Goal: Transaction & Acquisition: Purchase product/service

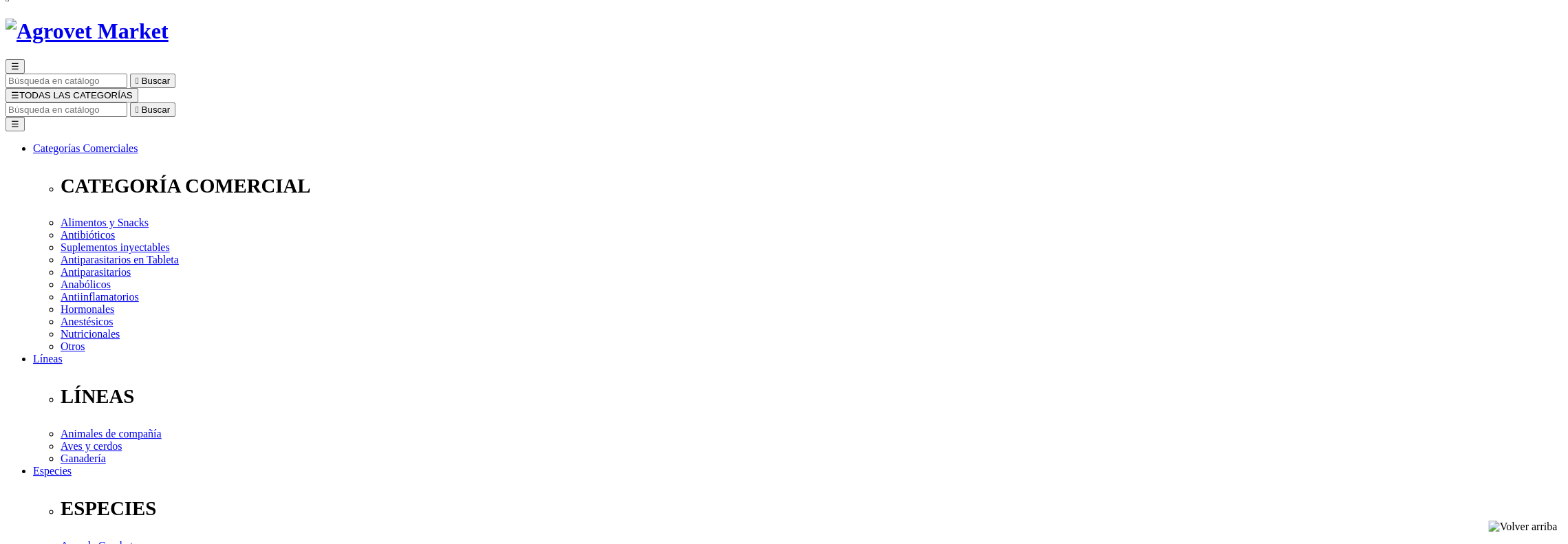
scroll to position [138, 0]
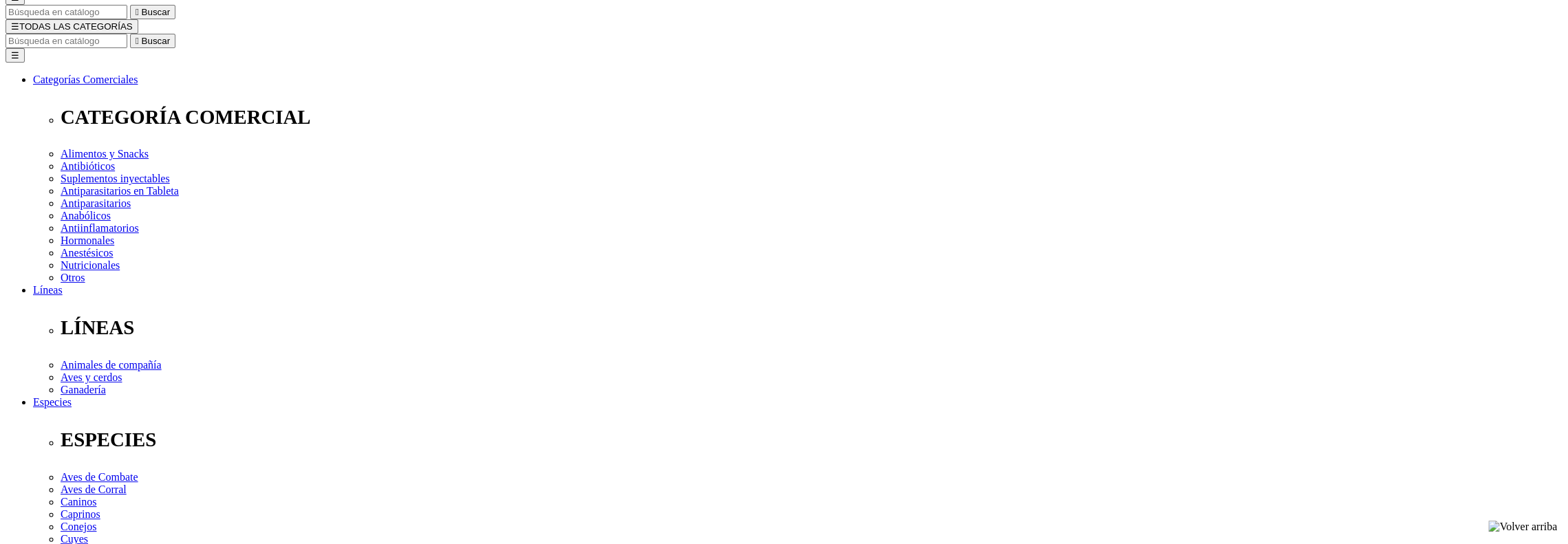
type input "2"
select select "3"
type input "1"
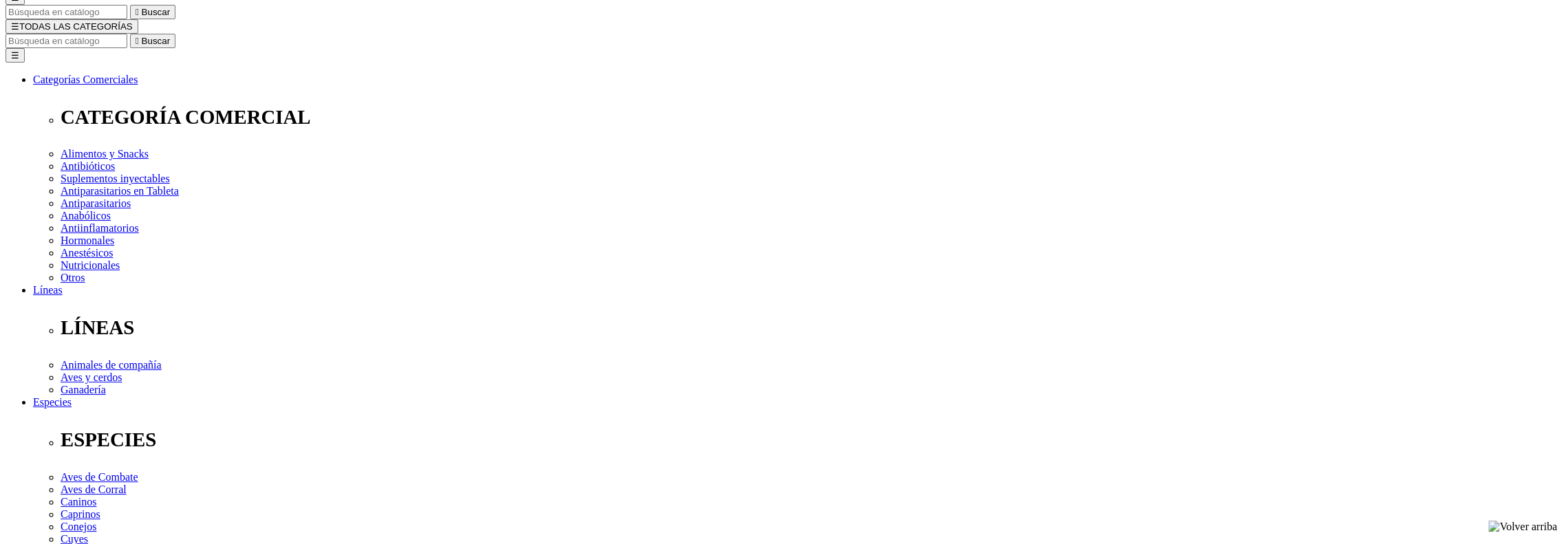
select select "3"
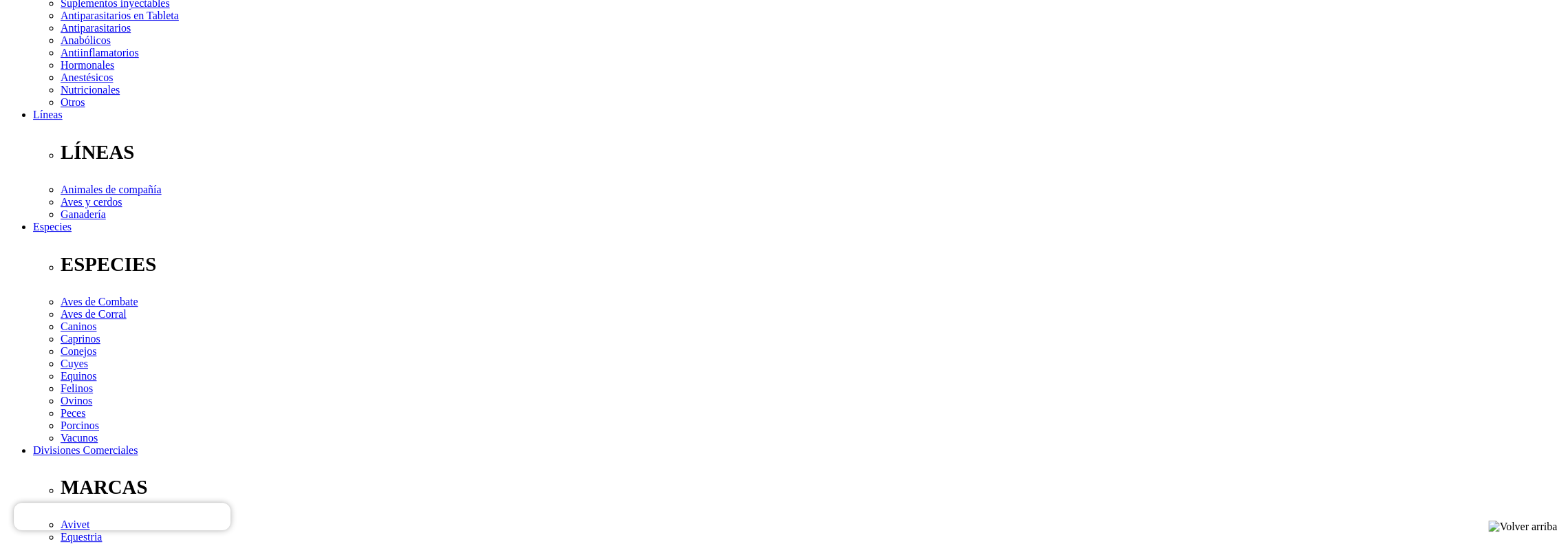
scroll to position [371, 0]
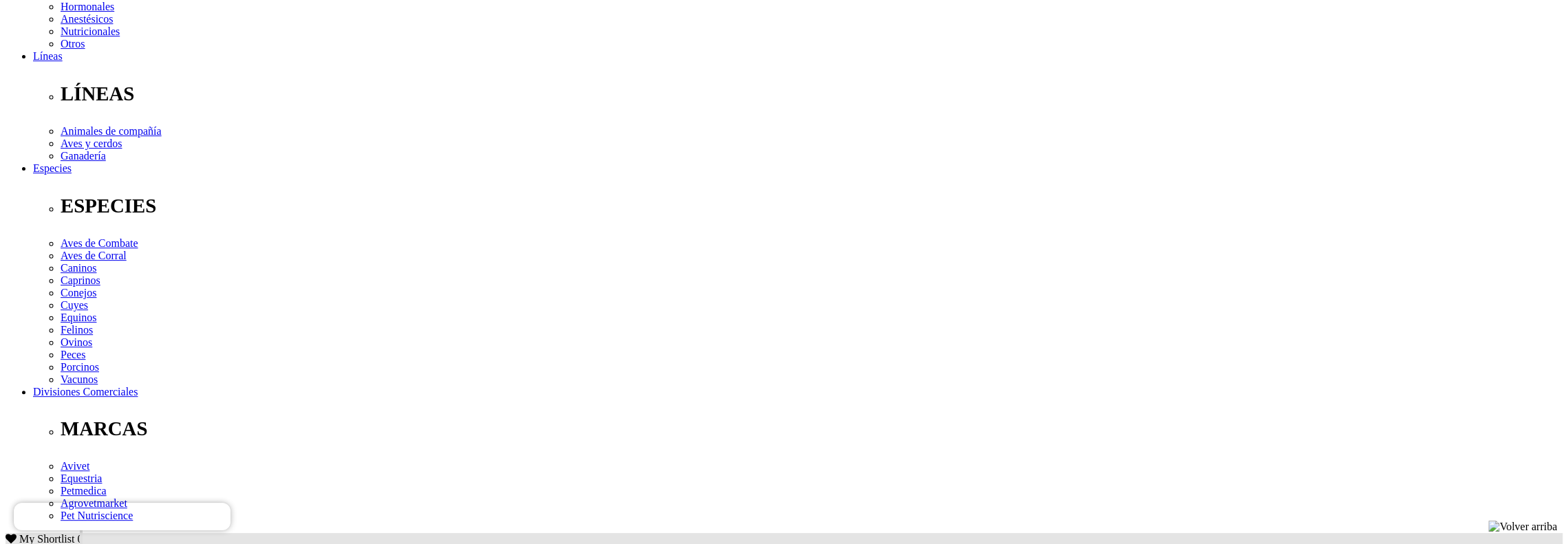
type input "2"
select select "3"
type input "3"
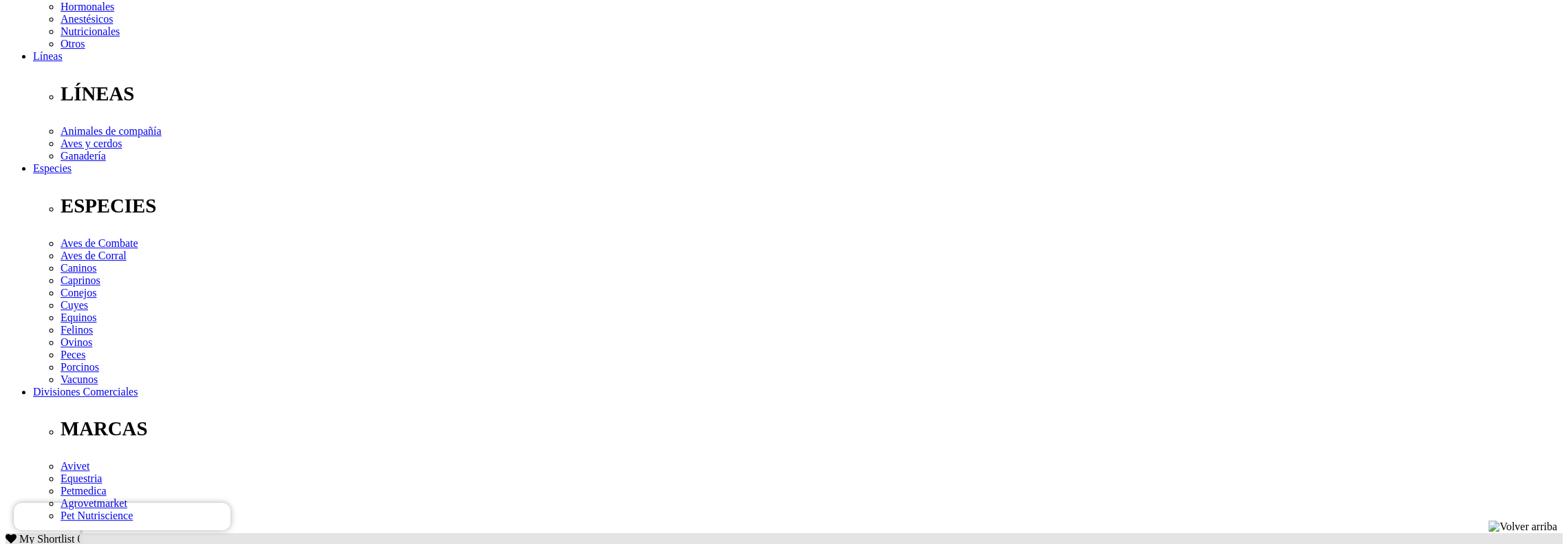
select select "3"
type input "5"
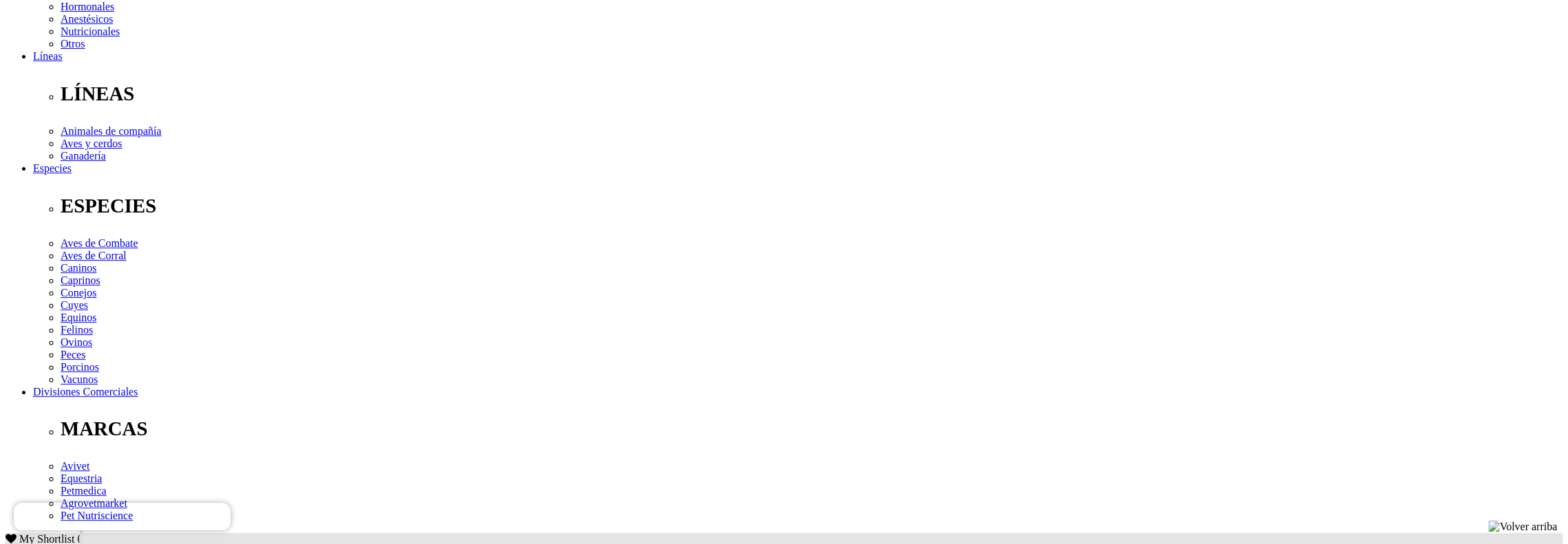
select select "3"
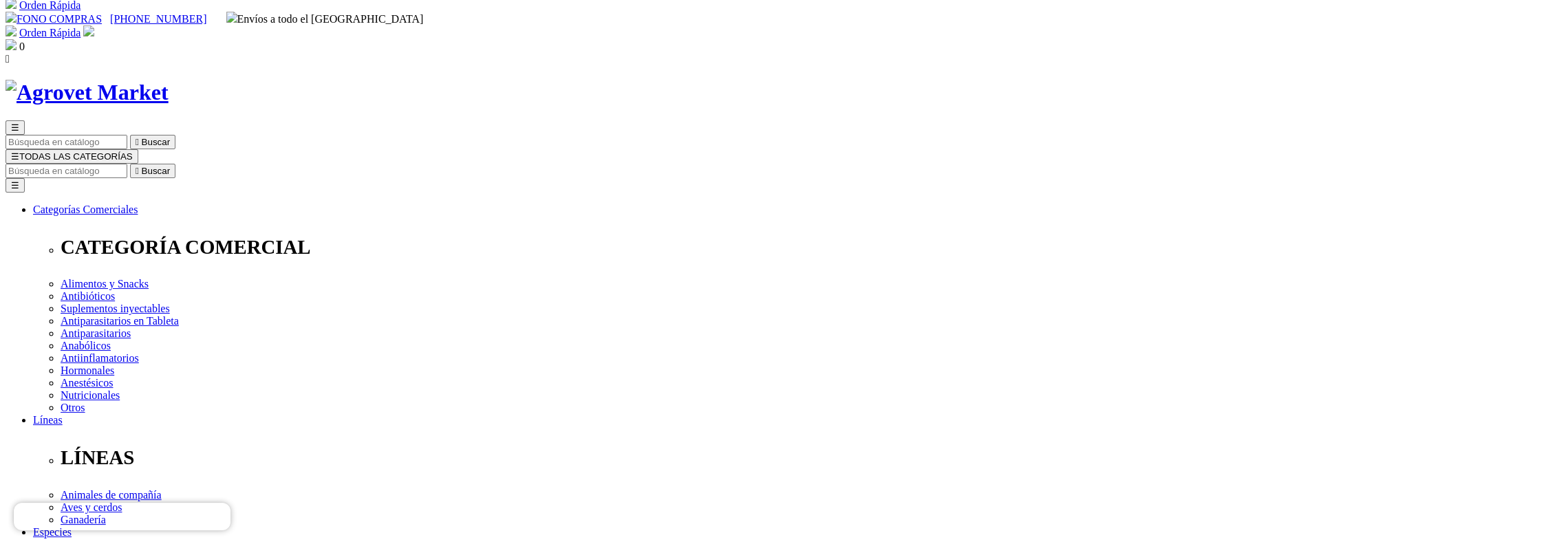
scroll to position [0, 0]
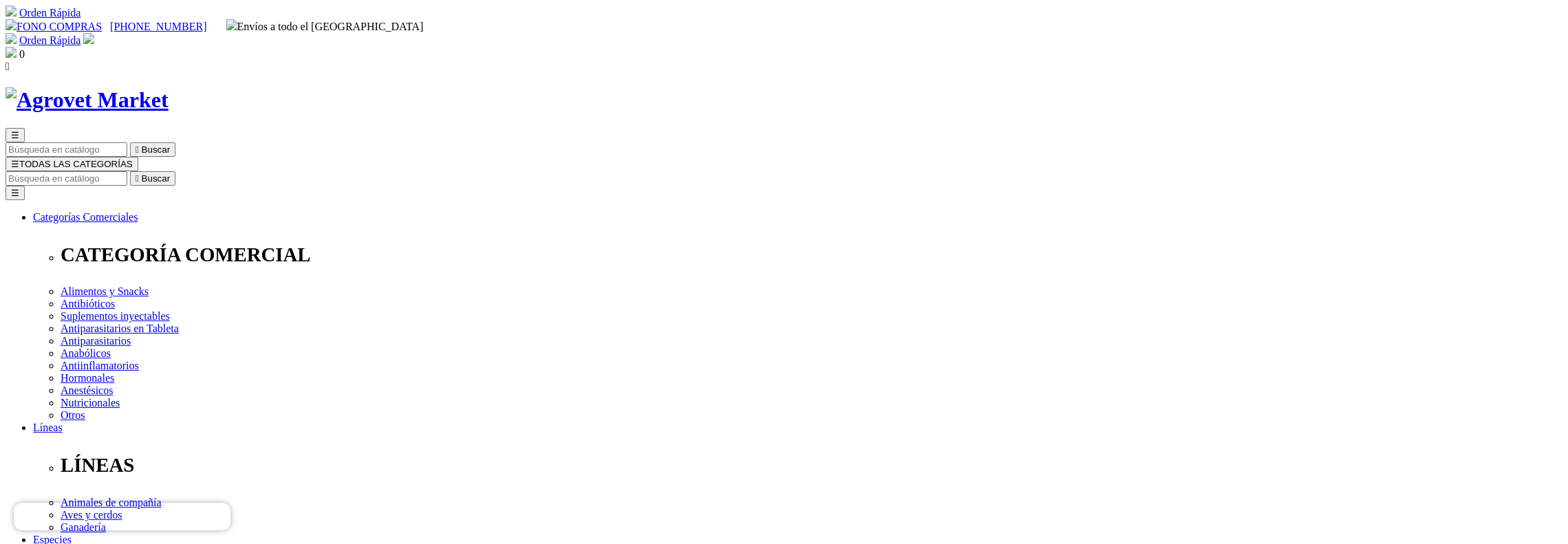
click at [19, 159] on span "☰" at bounding box center [15, 164] width 9 height 10
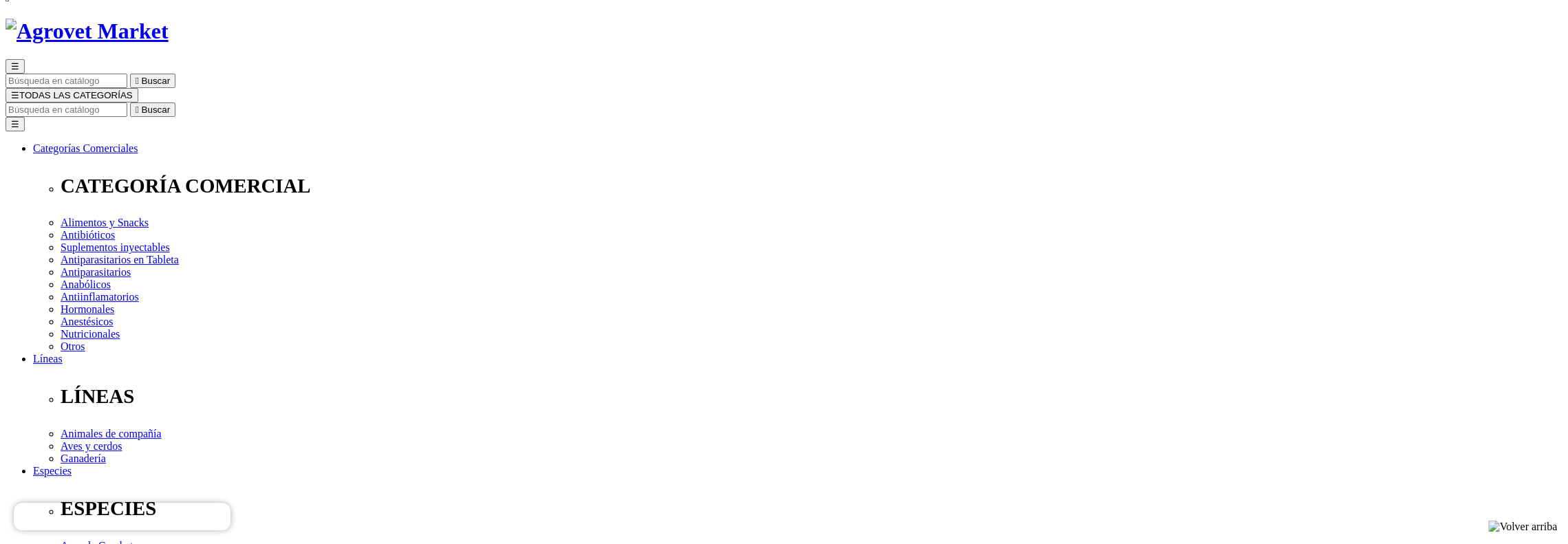
radio input "true"
type input "1"
select select "0"
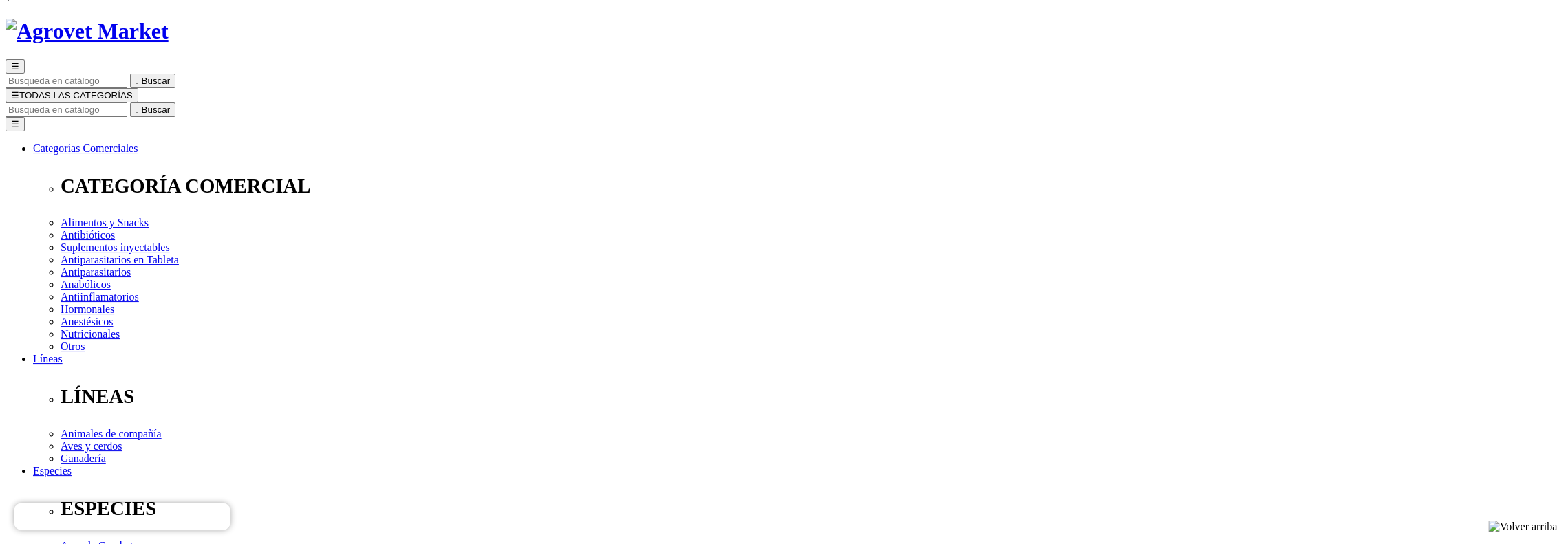
radio input "true"
select select "0"
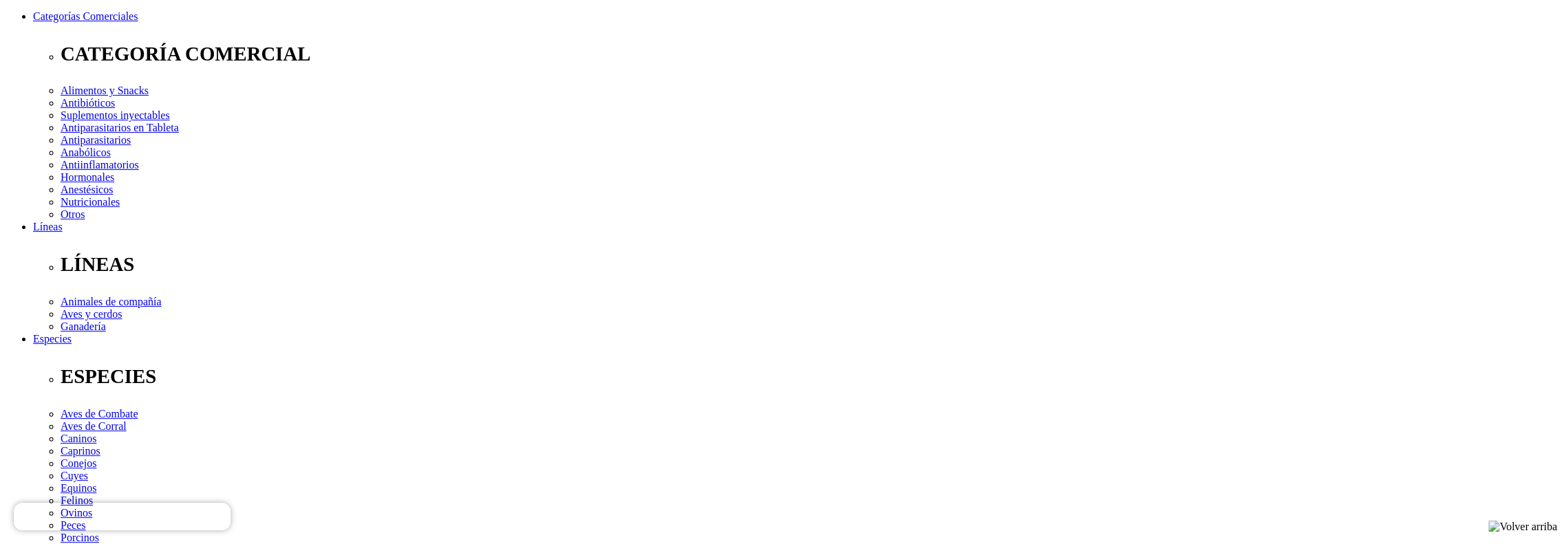
scroll to position [206, 0]
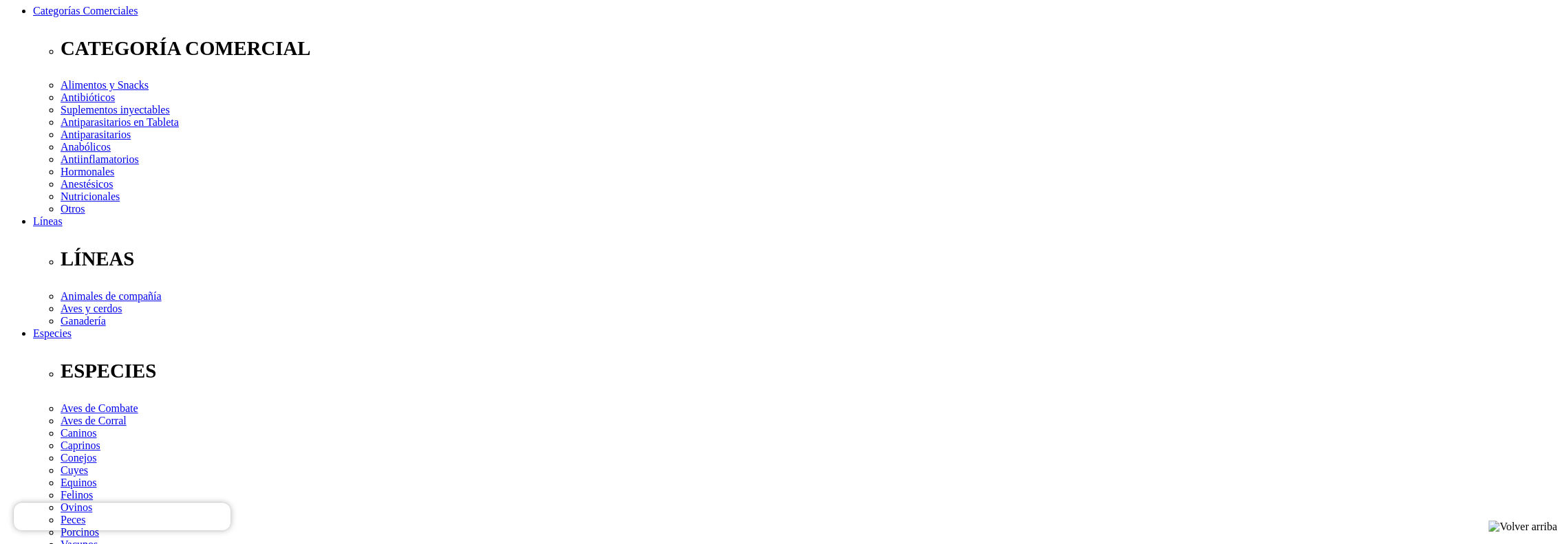
drag, startPoint x: 811, startPoint y: 411, endPoint x: 868, endPoint y: 410, distance: 57.0
drag, startPoint x: 813, startPoint y: 408, endPoint x: 866, endPoint y: 409, distance: 53.0
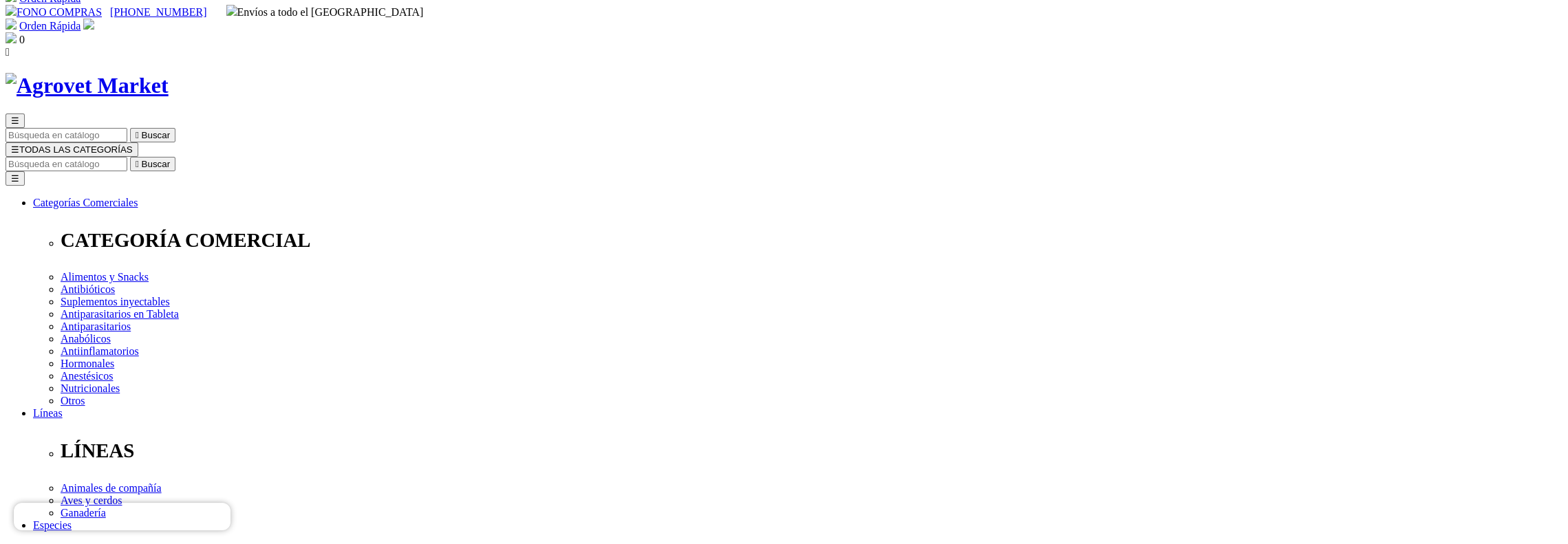
scroll to position [0, 0]
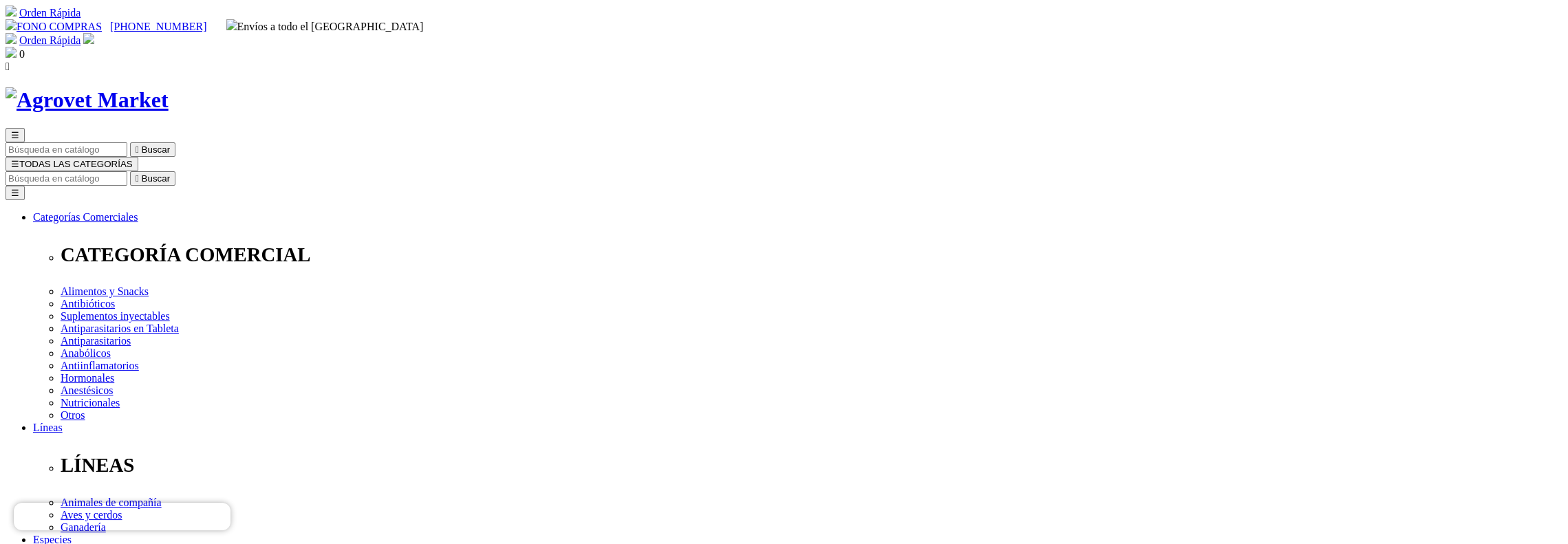
click at [81, 34] on link "Orden Rápida" at bounding box center [50, 40] width 61 height 11
click at [25, 48] on span "0" at bounding box center [22, 54] width 6 height 11
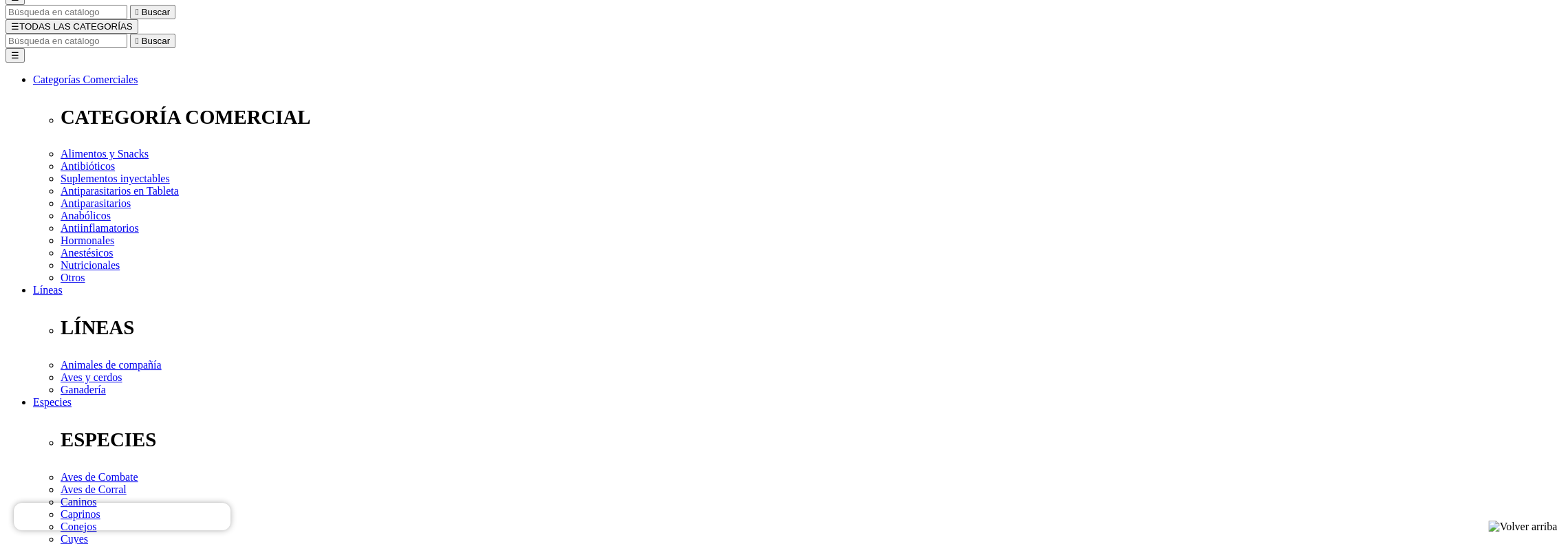
scroll to position [206, 0]
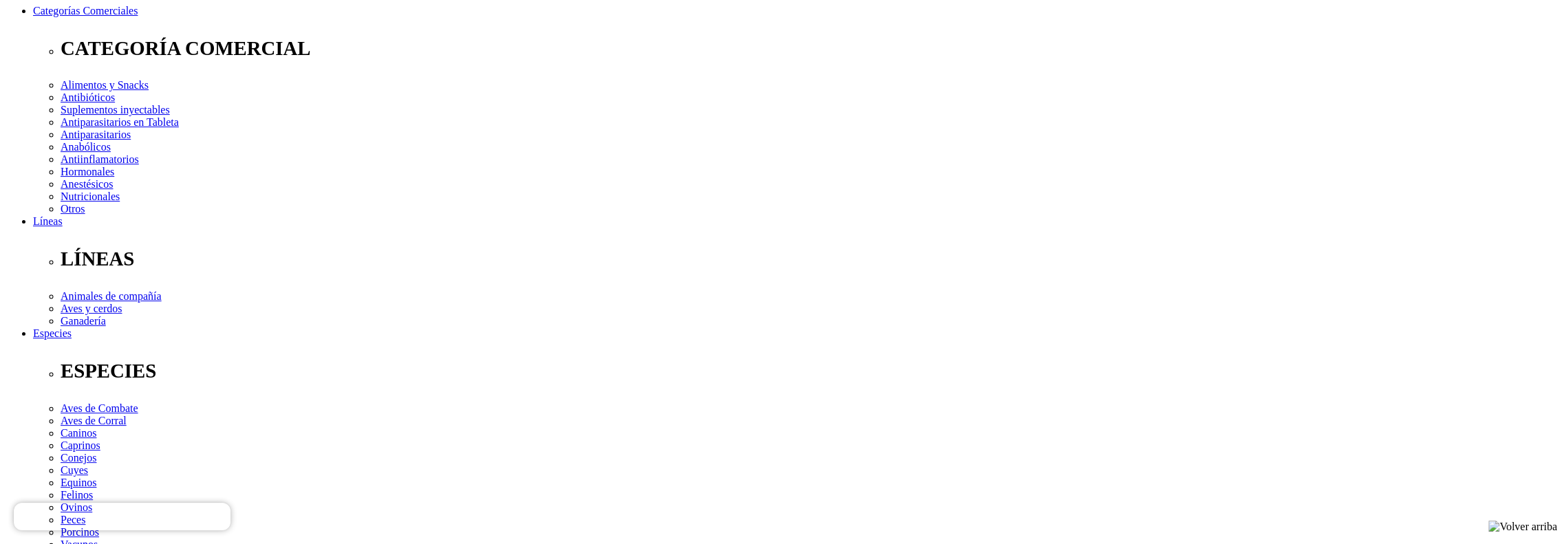
type input "3"
select select "3"
type input "4"
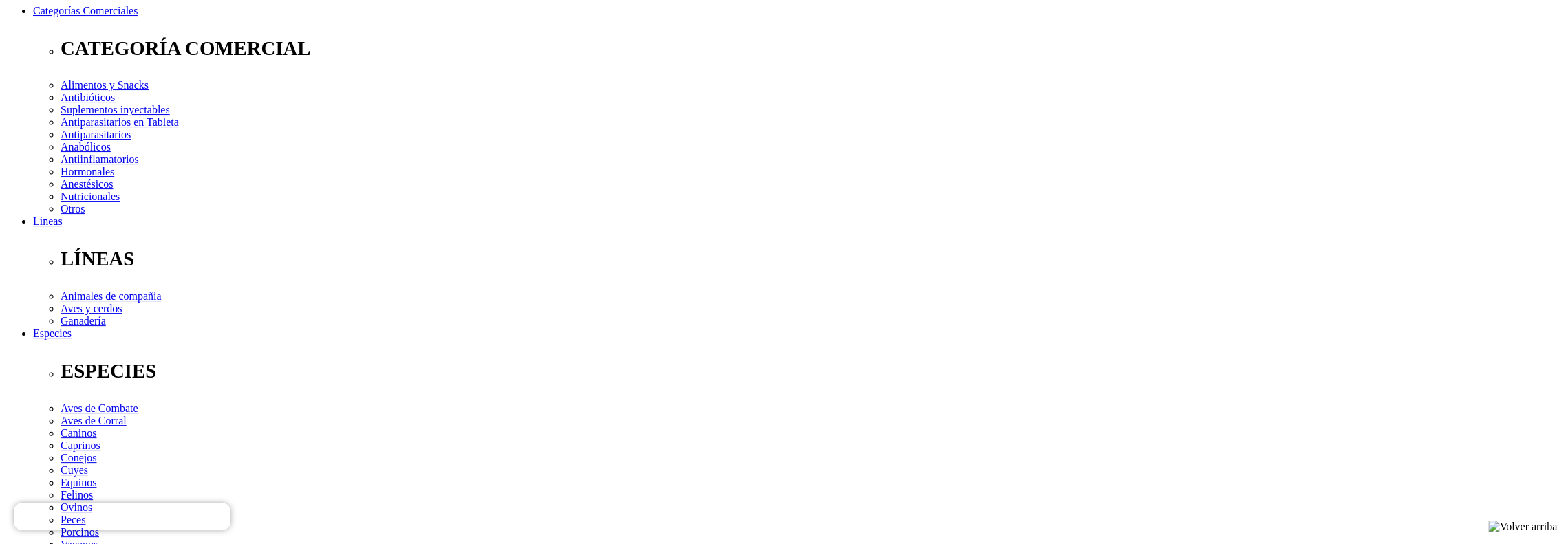
select select "3"
type input "5"
select select "3"
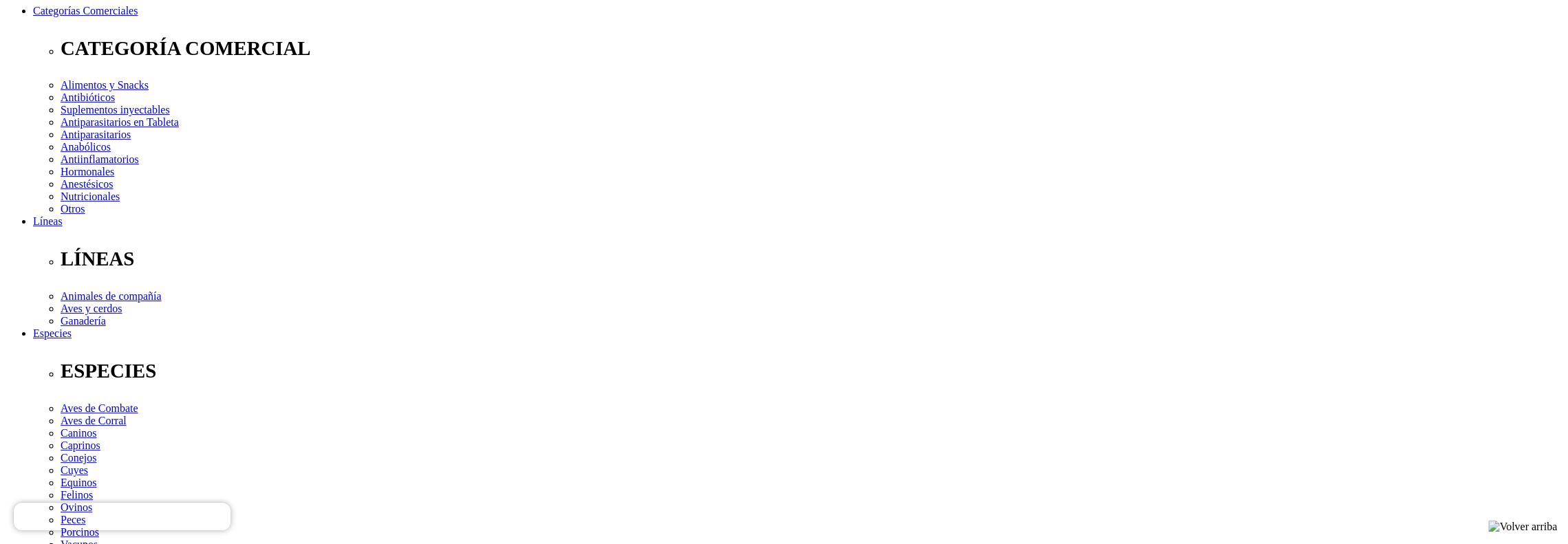
select select "3"
type input "2"
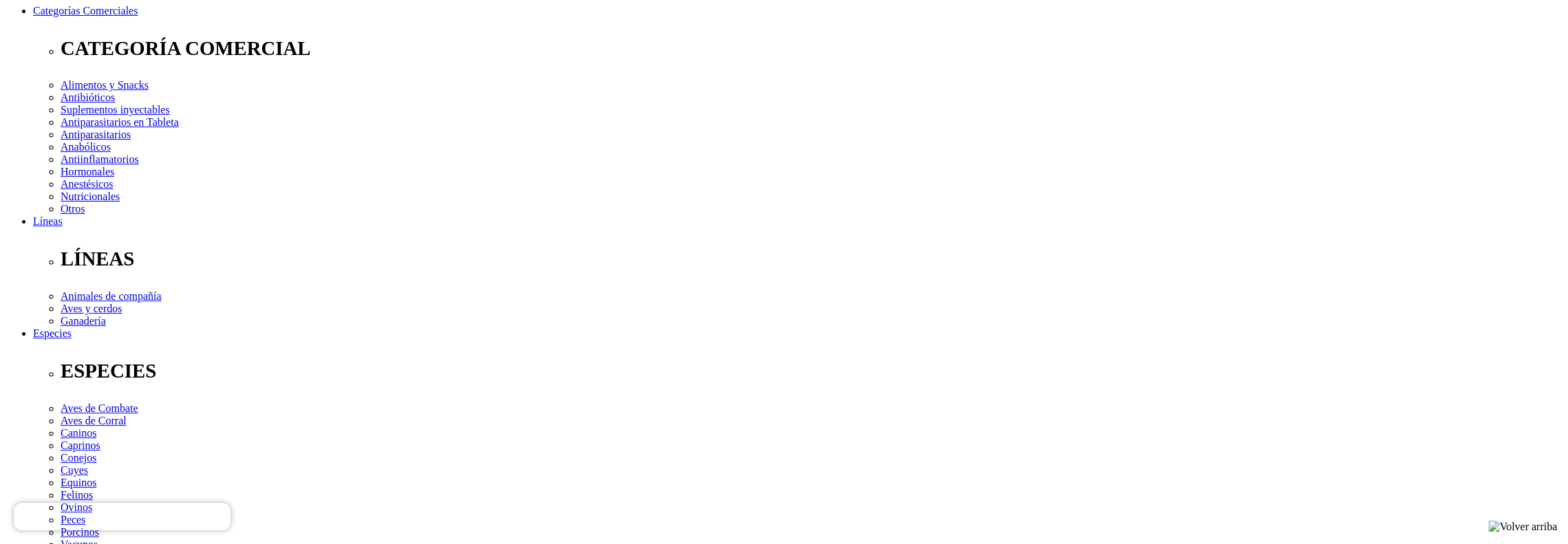
select select "3"
type input "1"
select select "3"
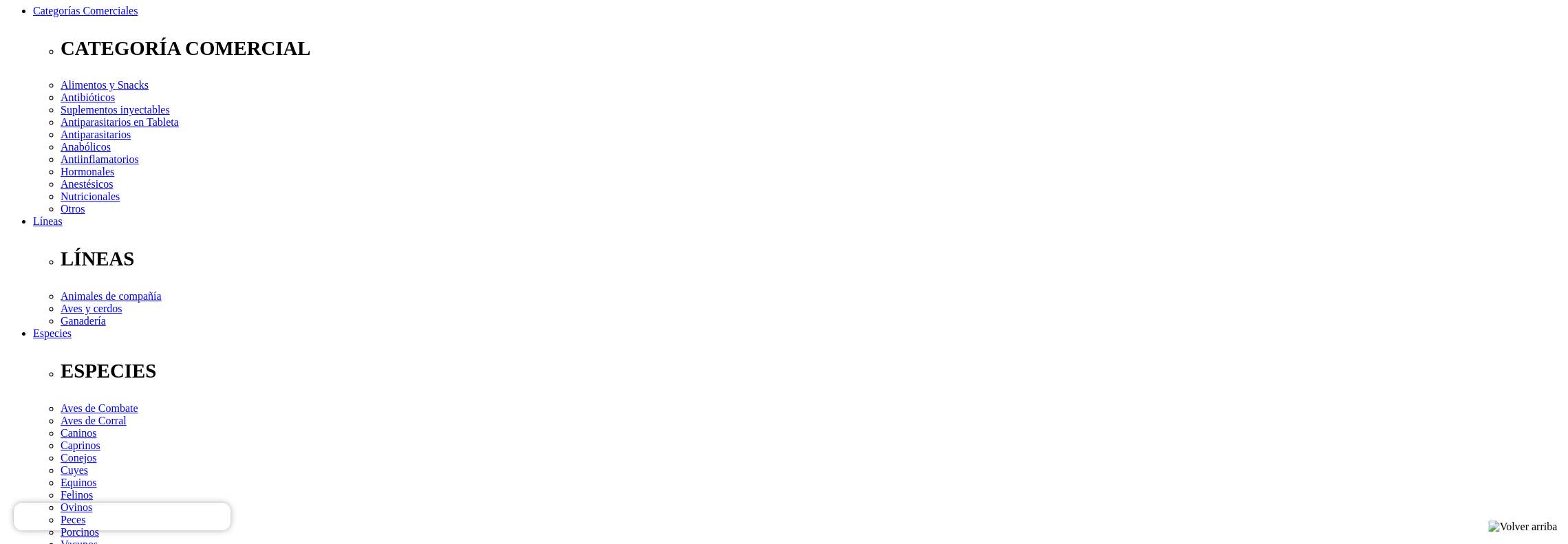
radio input "true"
select select "0"
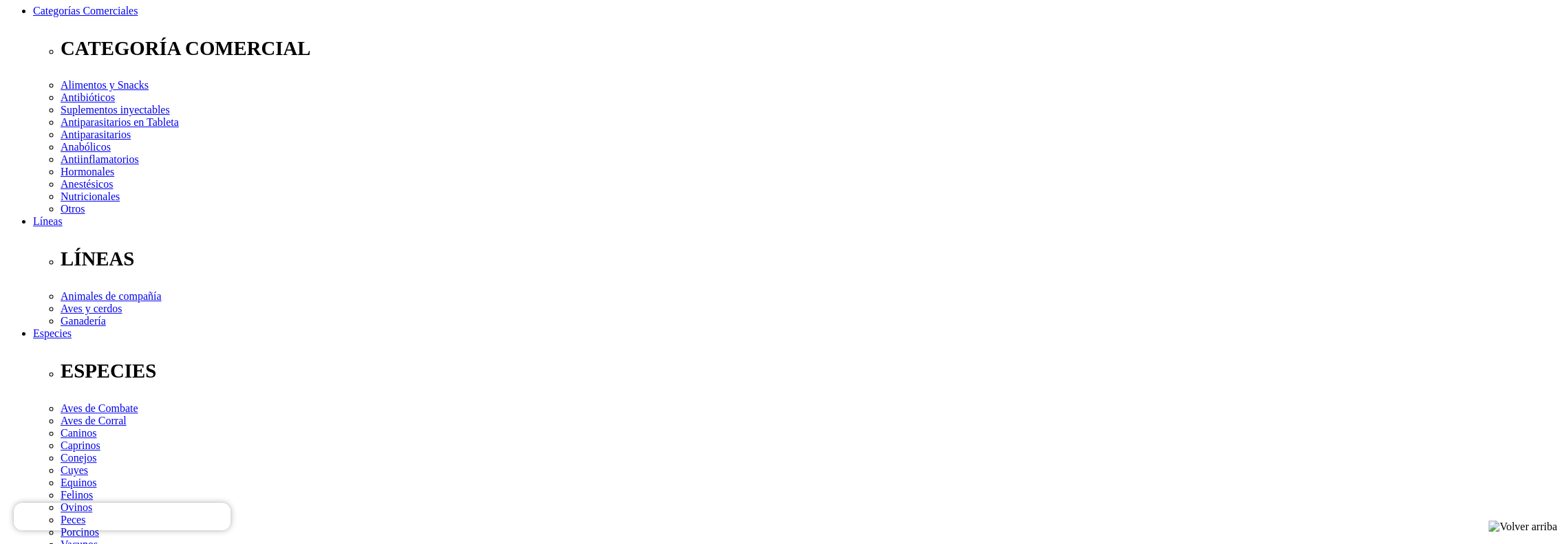
radio input "true"
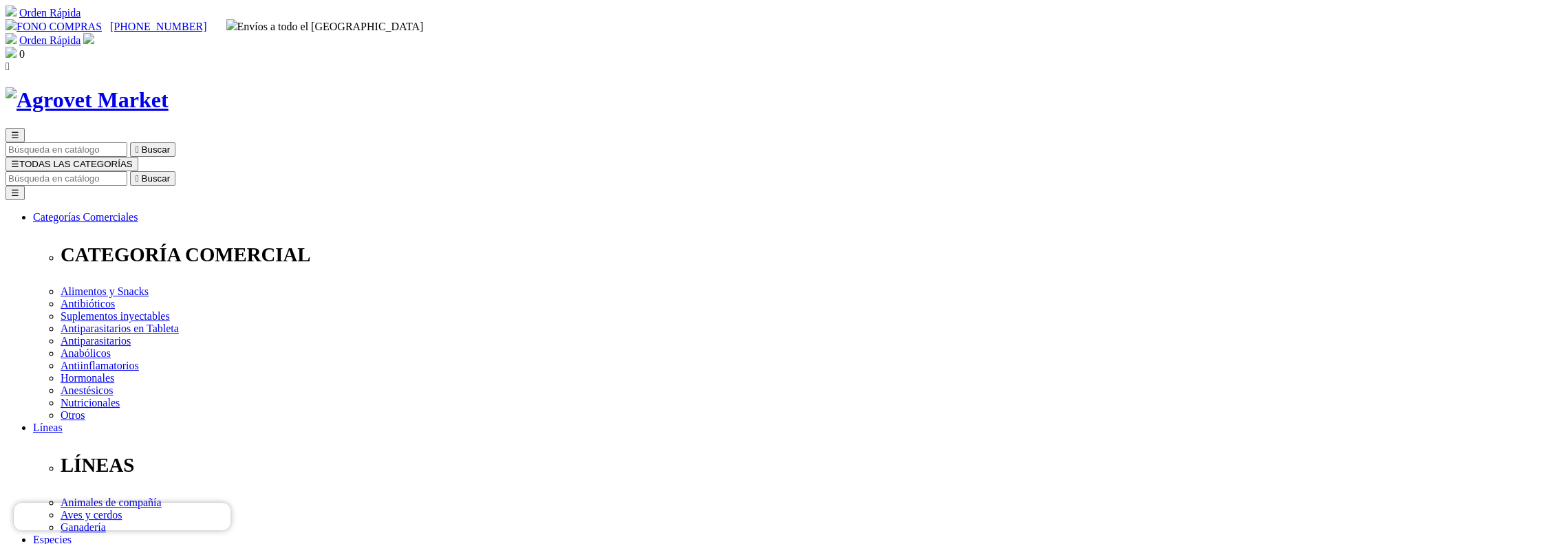
click at [16, 47] on img at bounding box center [11, 52] width 11 height 11
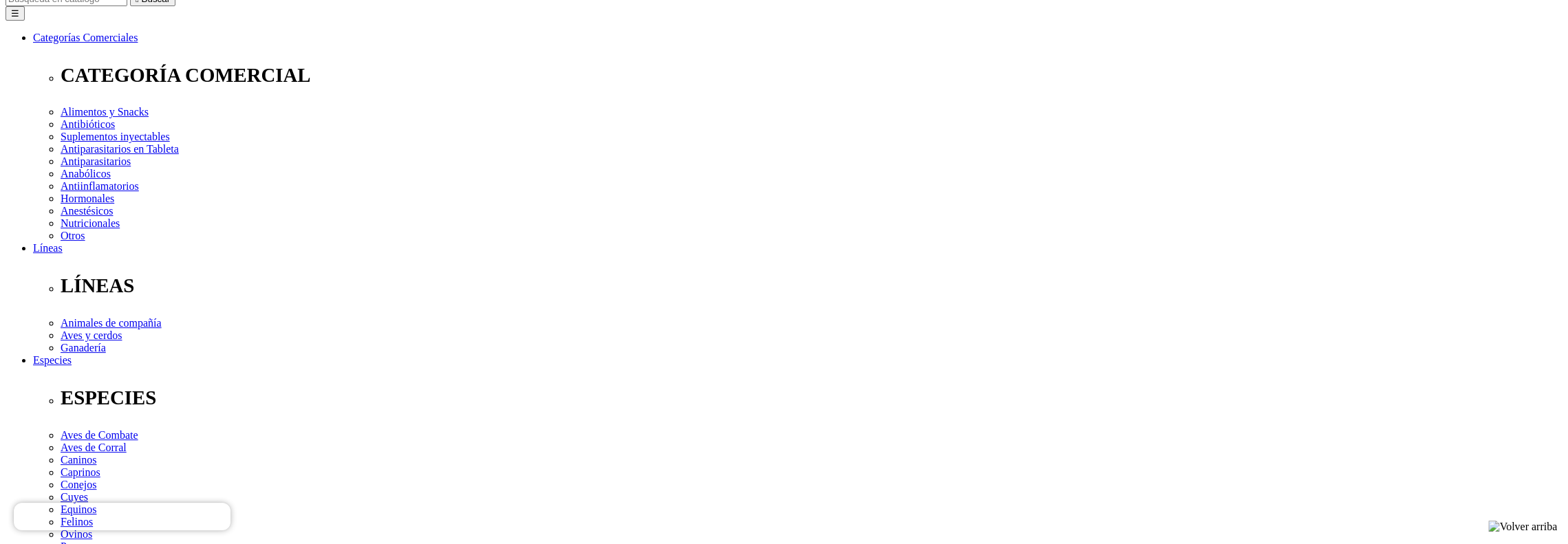
scroll to position [206, 0]
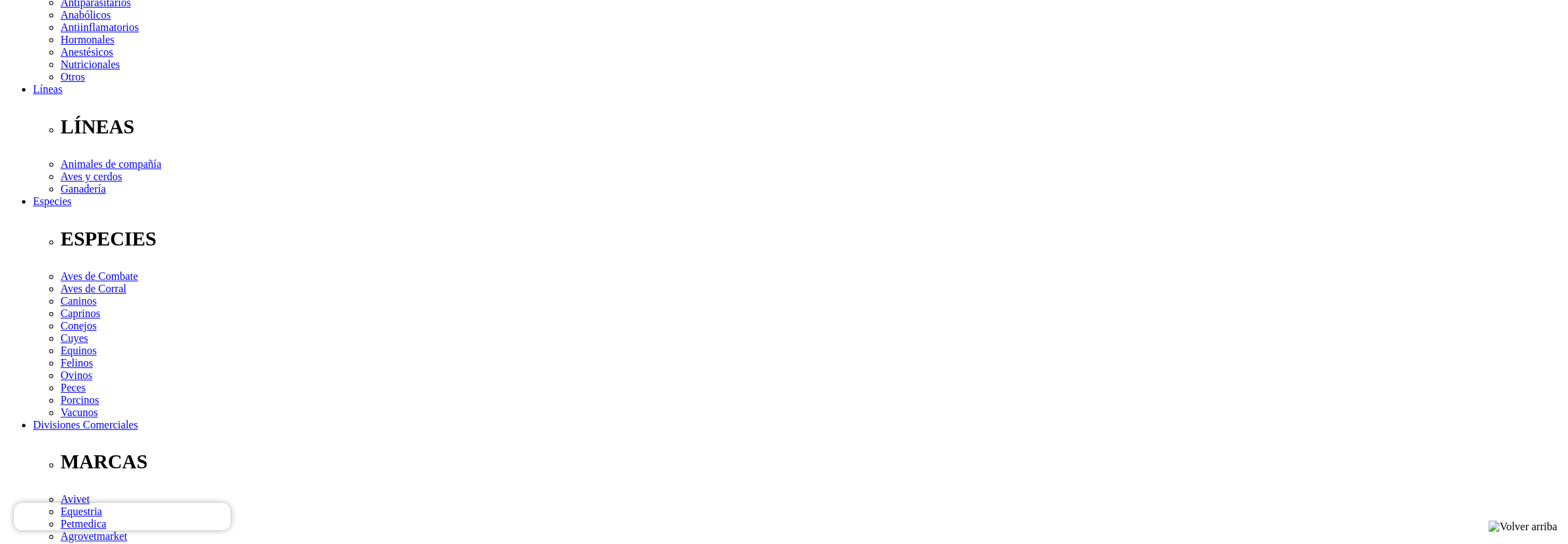
scroll to position [344, 0]
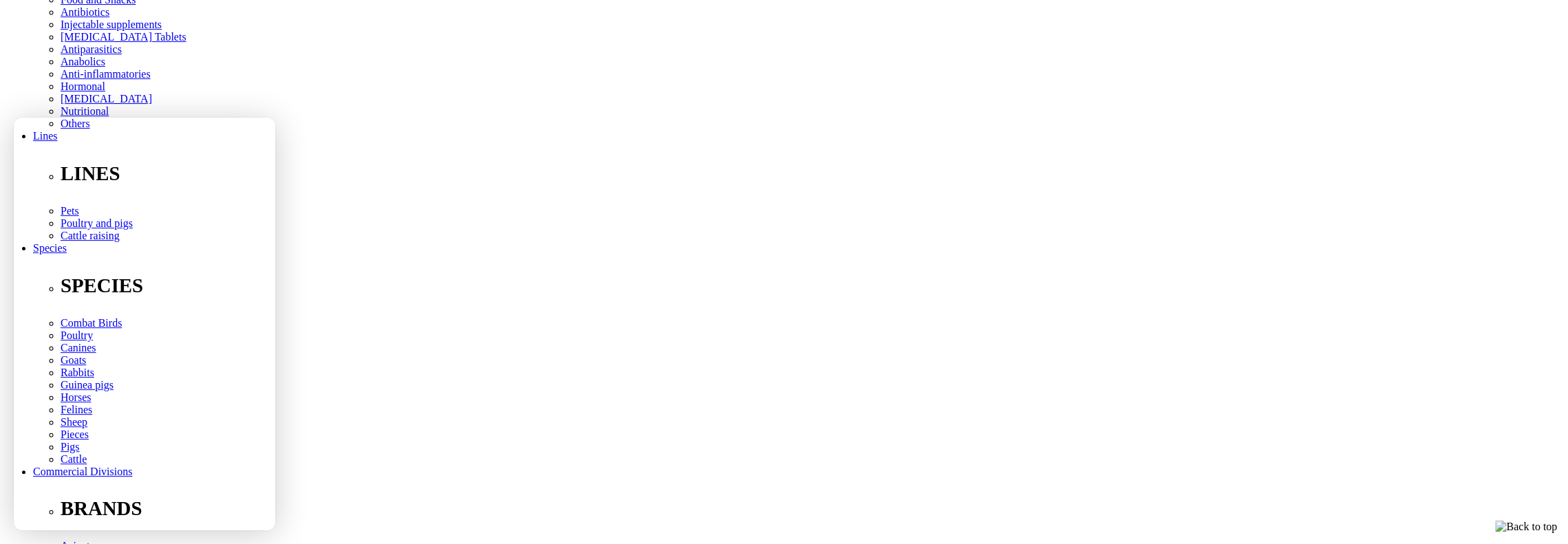
scroll to position [206, 0]
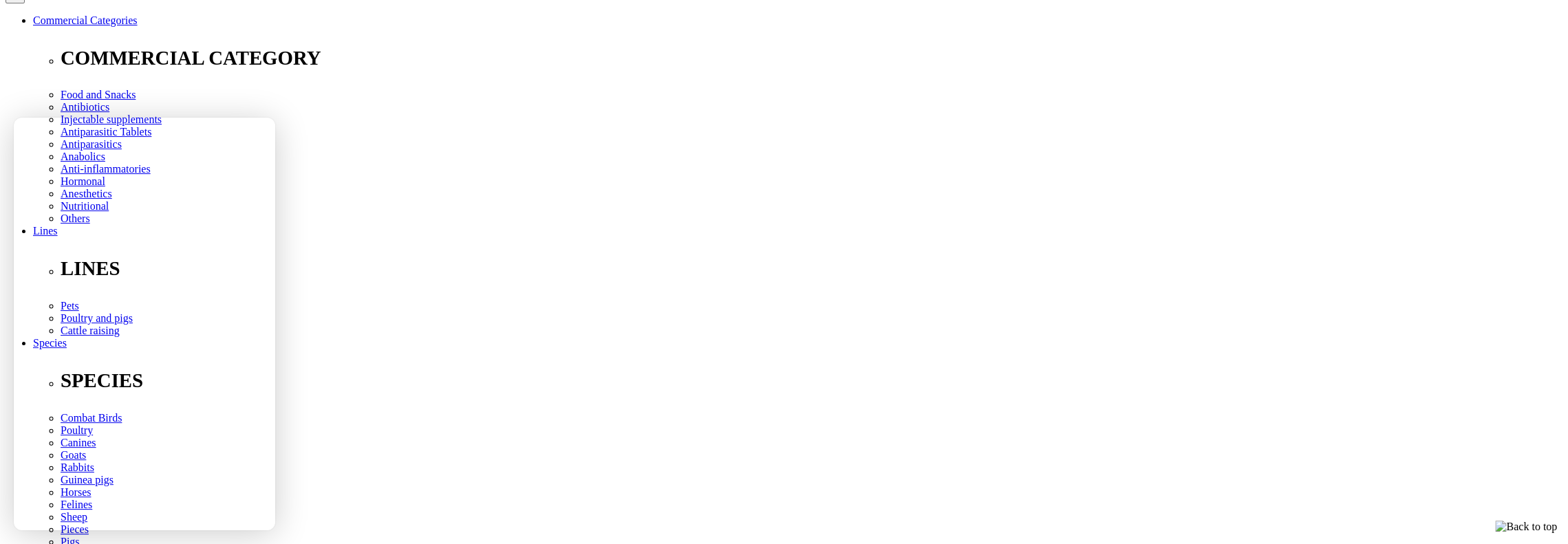
scroll to position [206, 0]
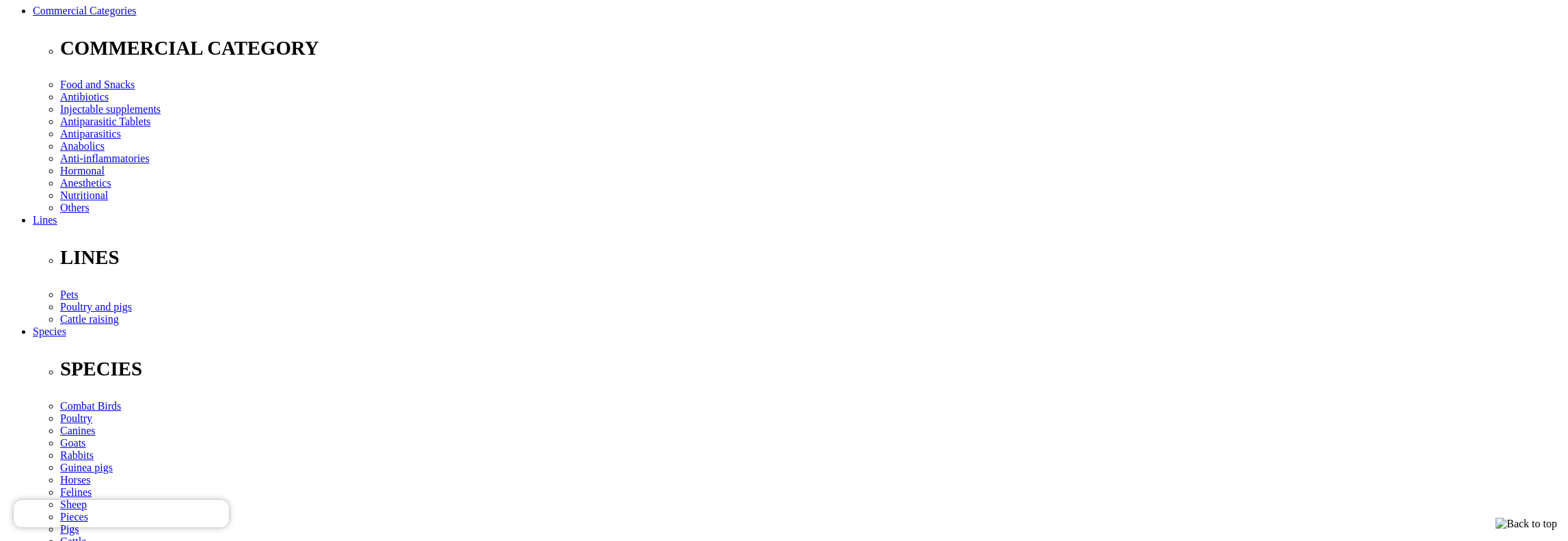
type input "Wal Dudin"
type input "[EMAIL_ADDRESS][DOMAIN_NAME]"
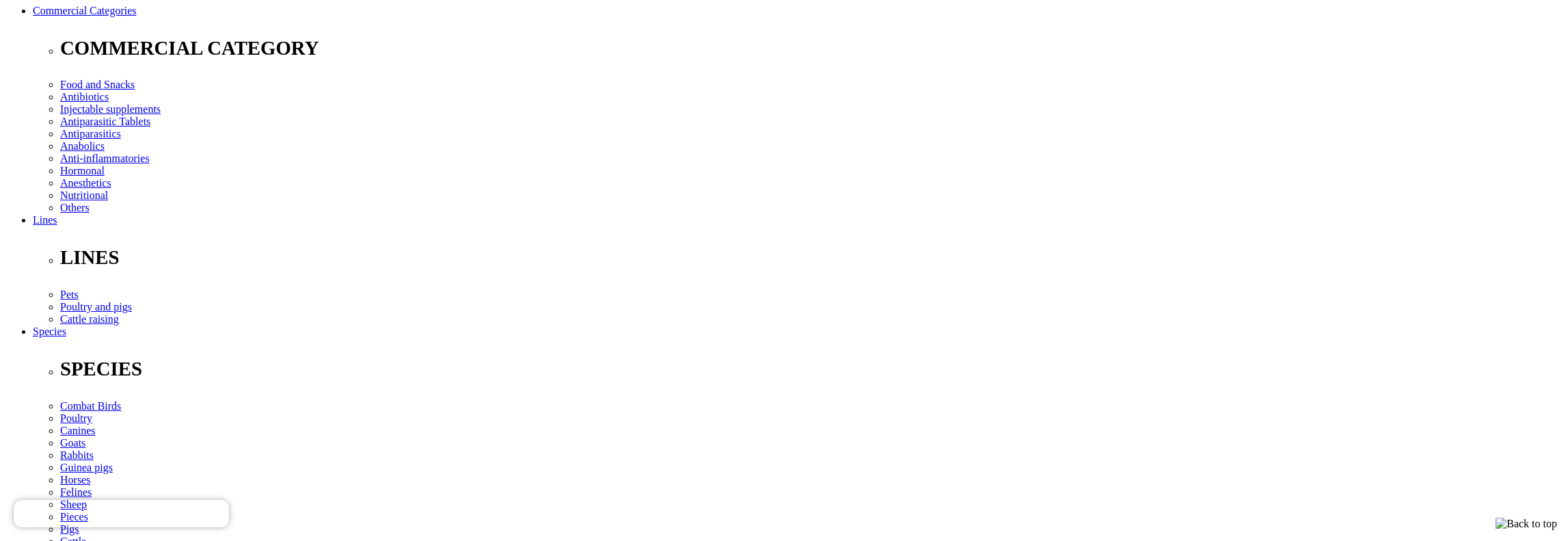
select select "7"
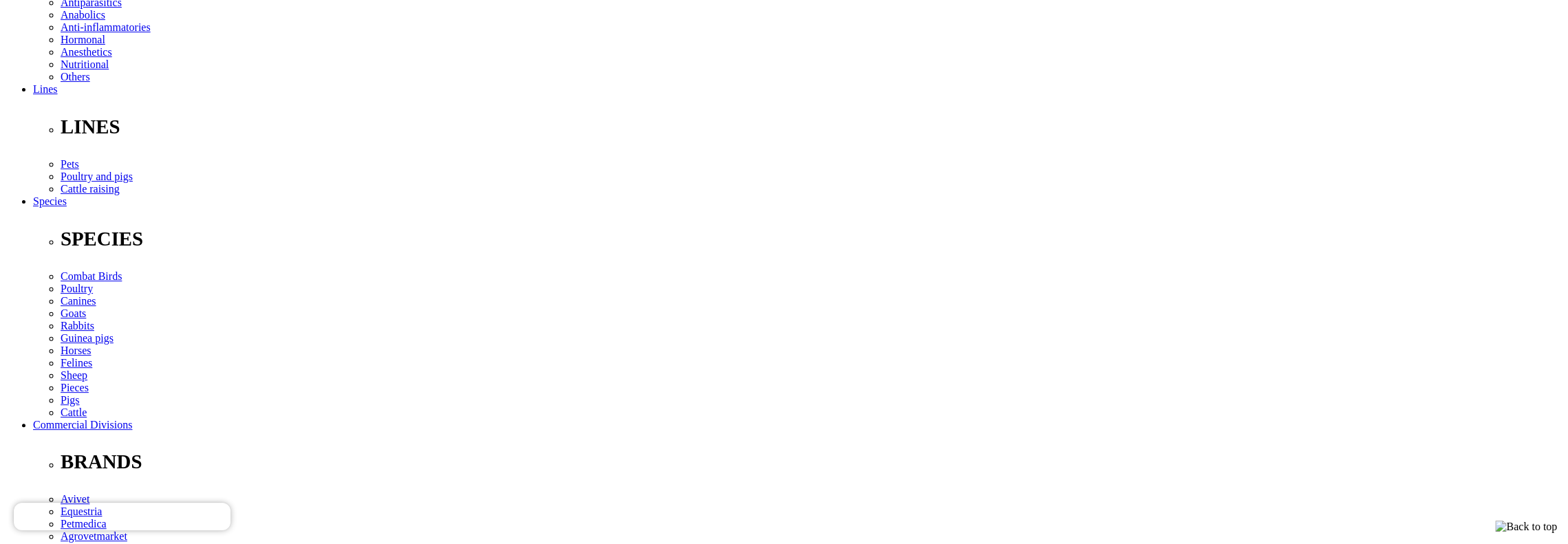
scroll to position [344, 0]
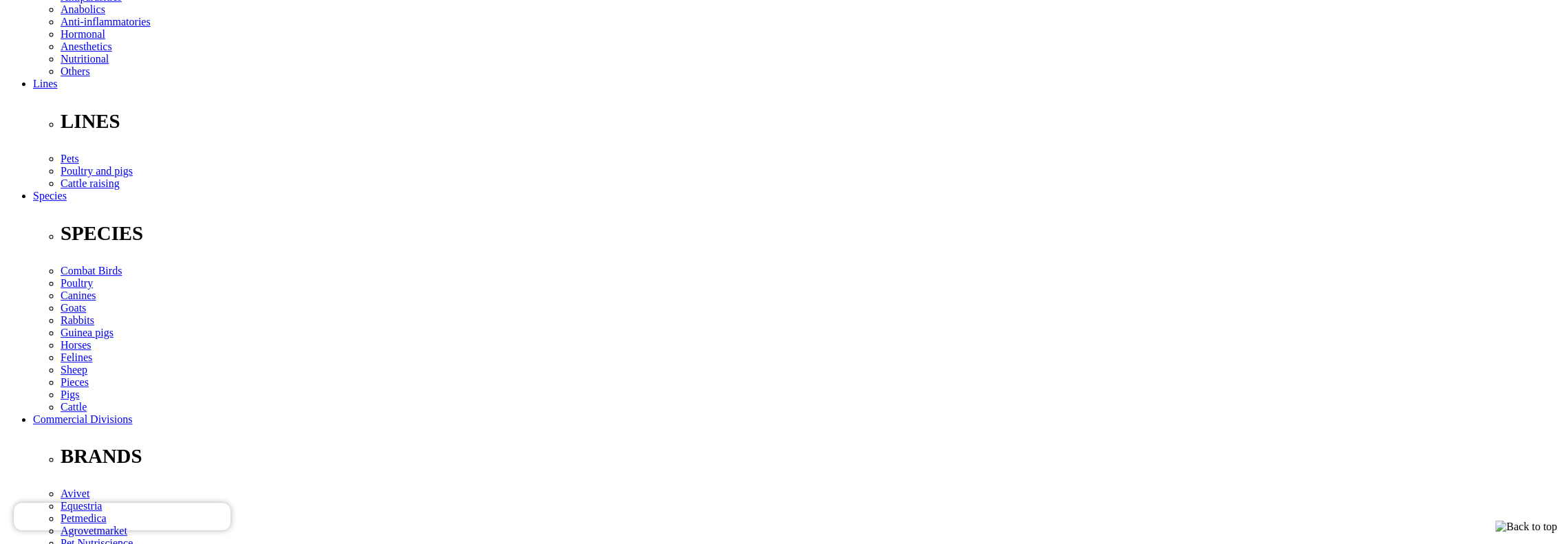
type input "3"
select select "3"
type input "2"
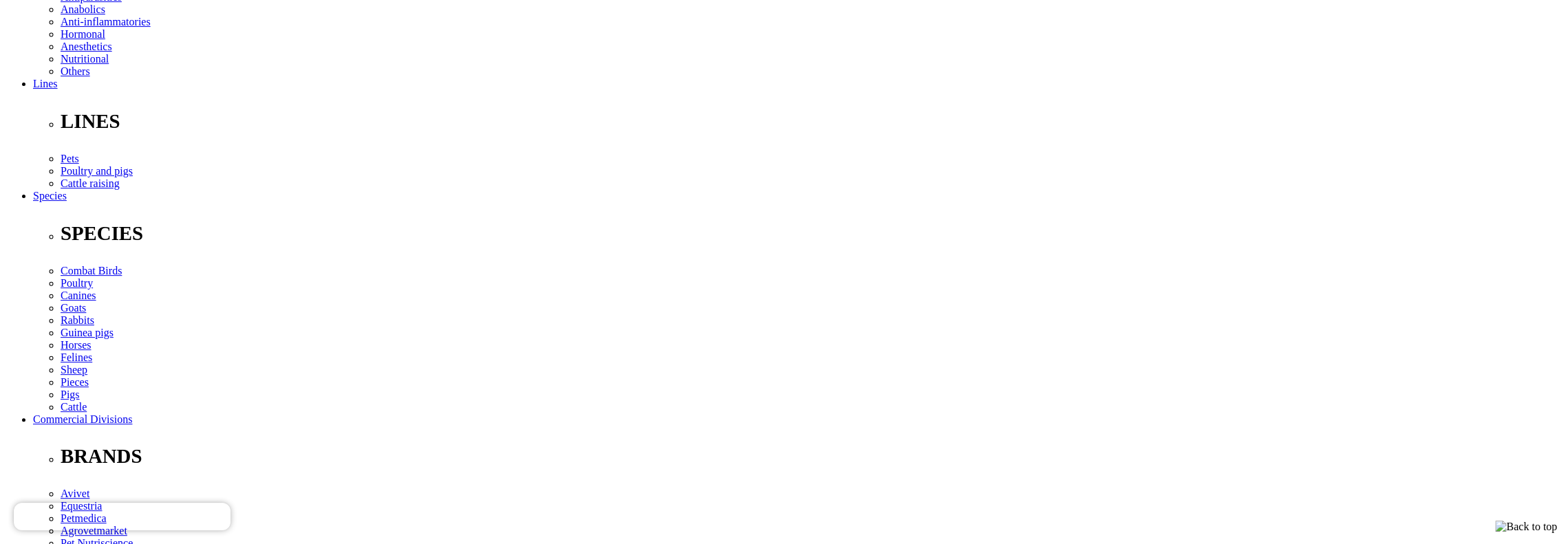
select select "3"
type input "1"
select select "3"
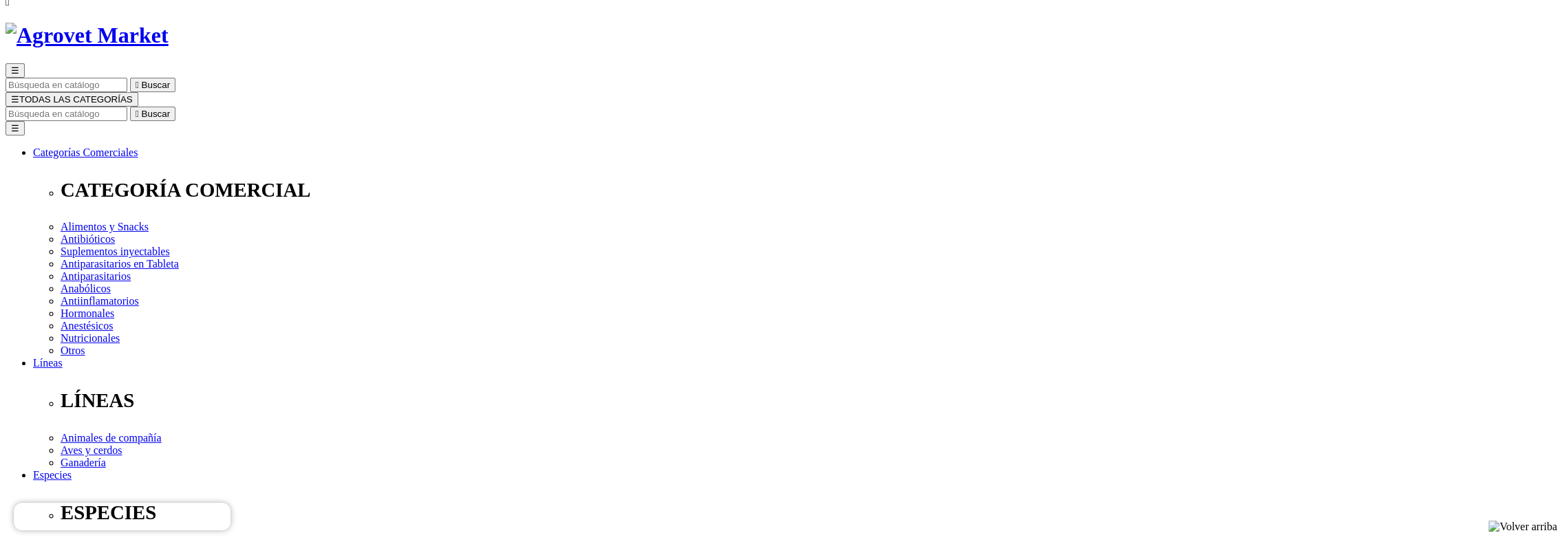
scroll to position [138, 0]
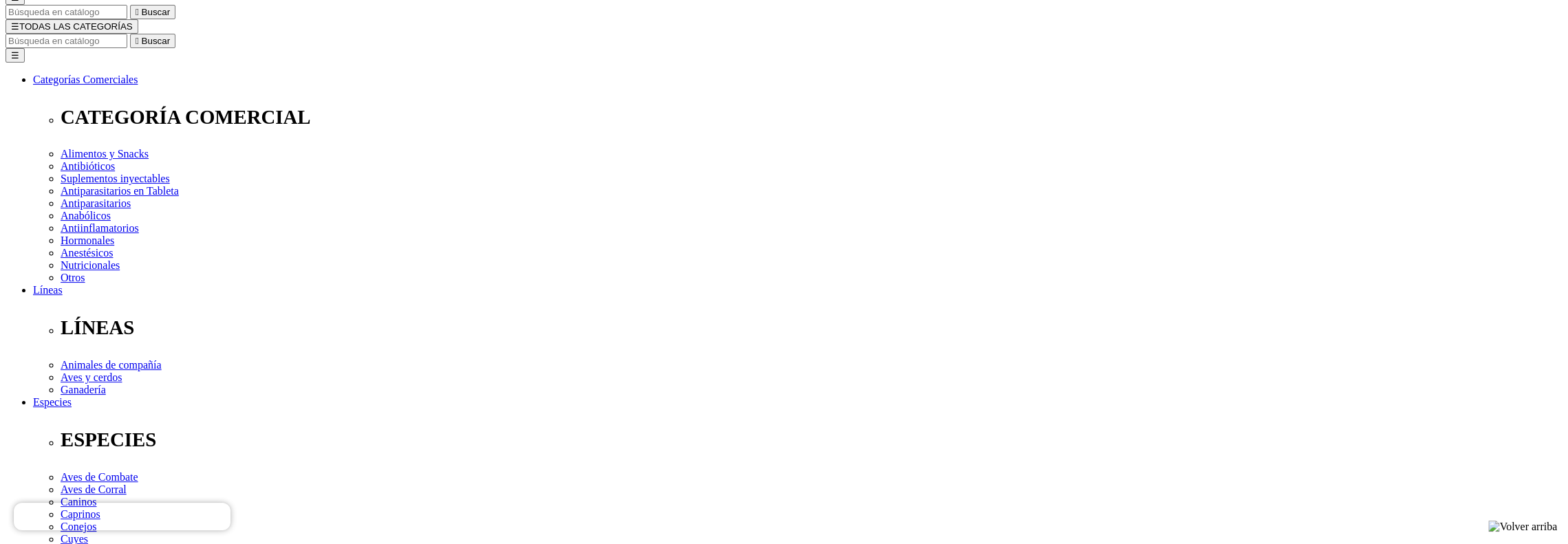
select select "22"
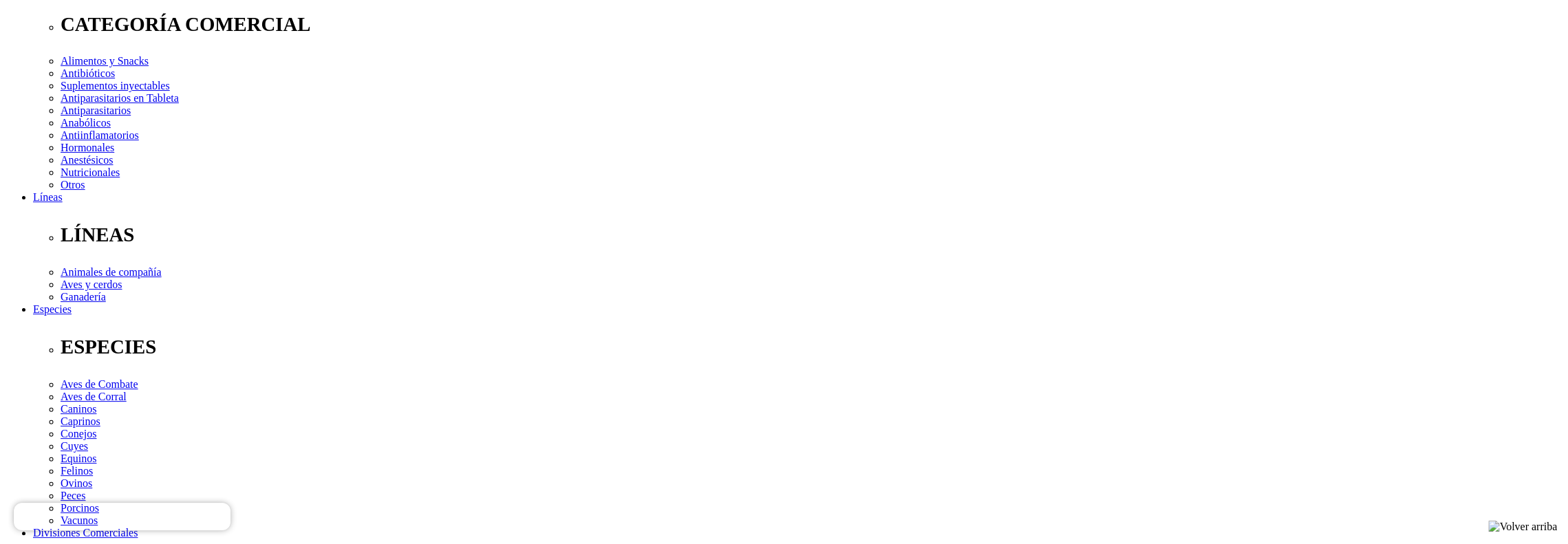
scroll to position [275, 0]
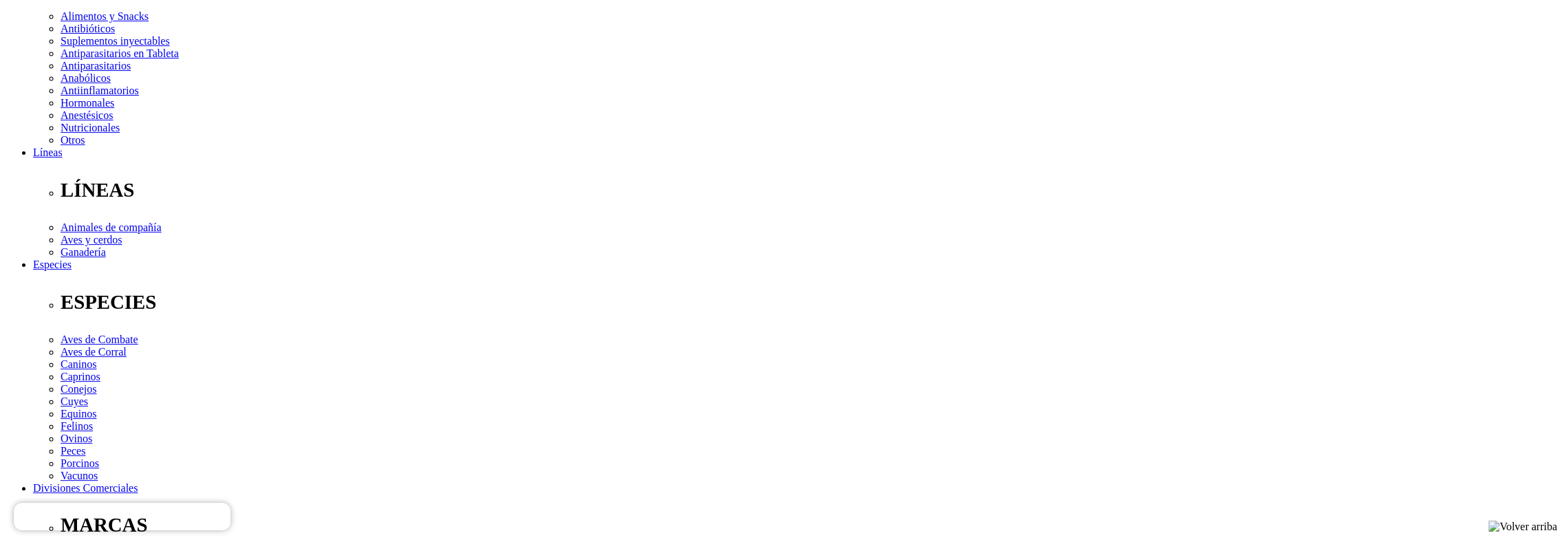
select select "22"
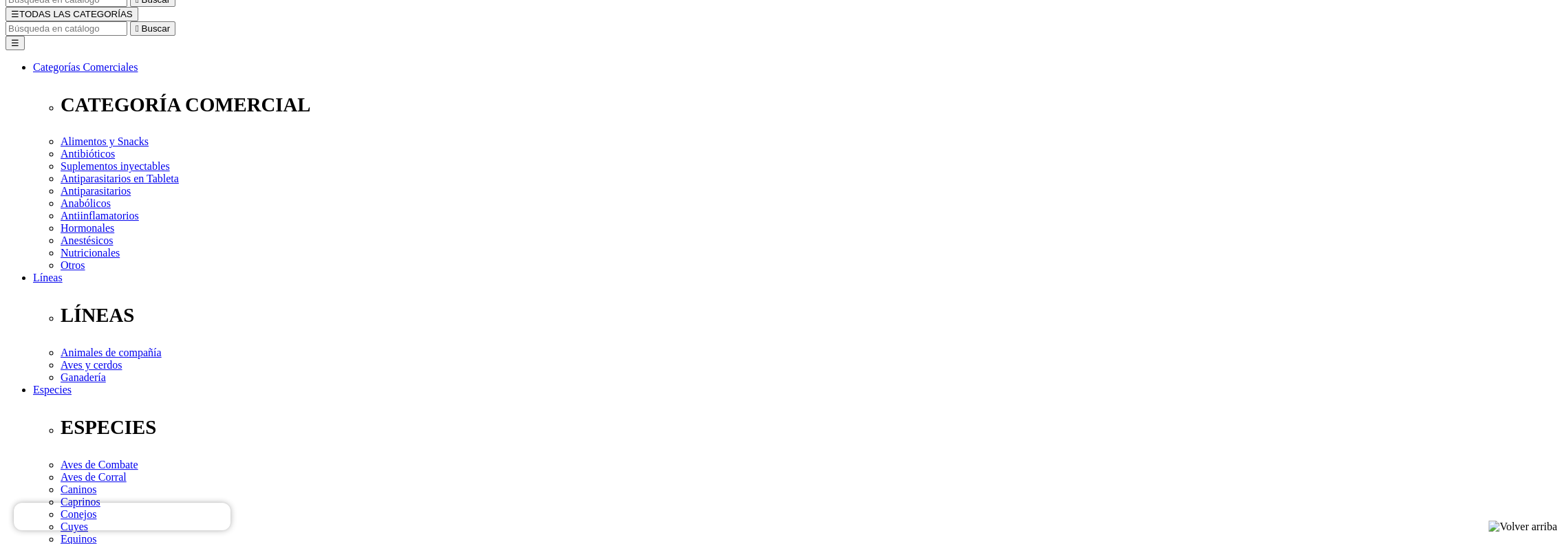
scroll to position [0, 0]
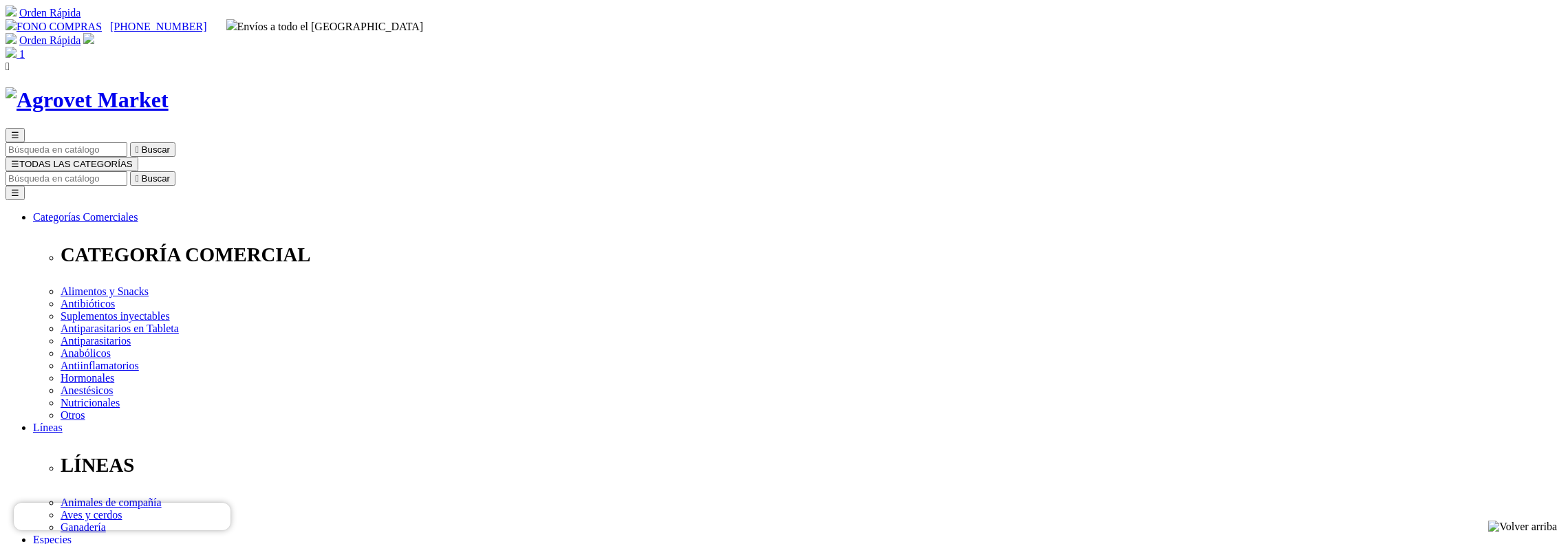
select select "3"
